Goal: Transaction & Acquisition: Purchase product/service

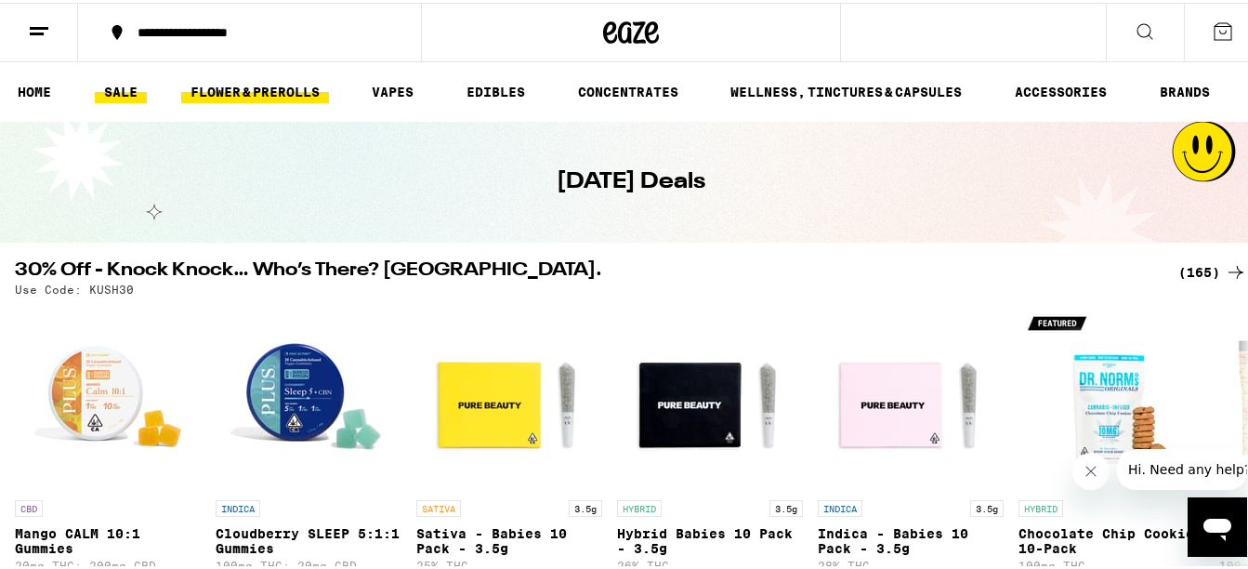
click at [240, 90] on link "FLOWER & PREROLLS" at bounding box center [255, 89] width 148 height 22
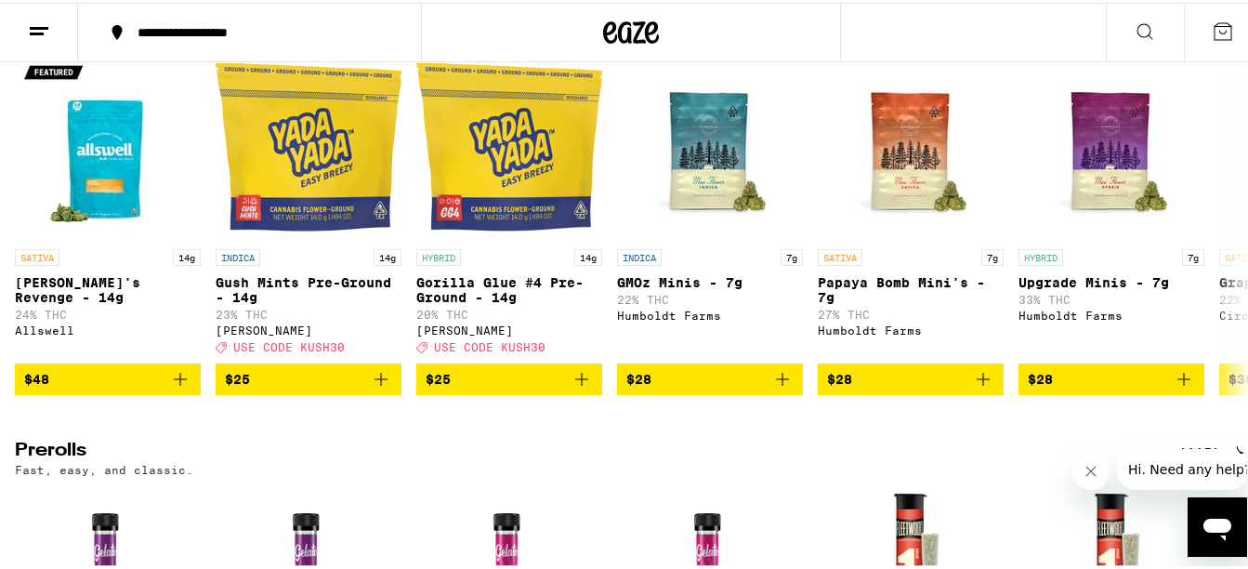
scroll to position [591, 0]
